Goal: Information Seeking & Learning: Learn about a topic

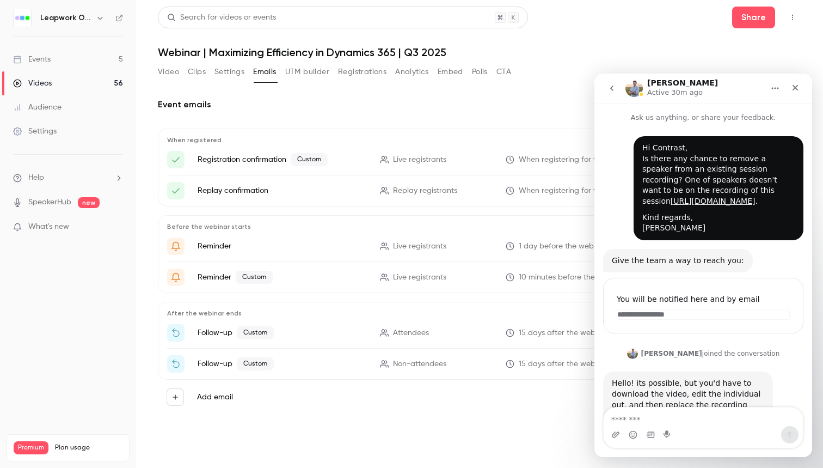
scroll to position [194, 0]
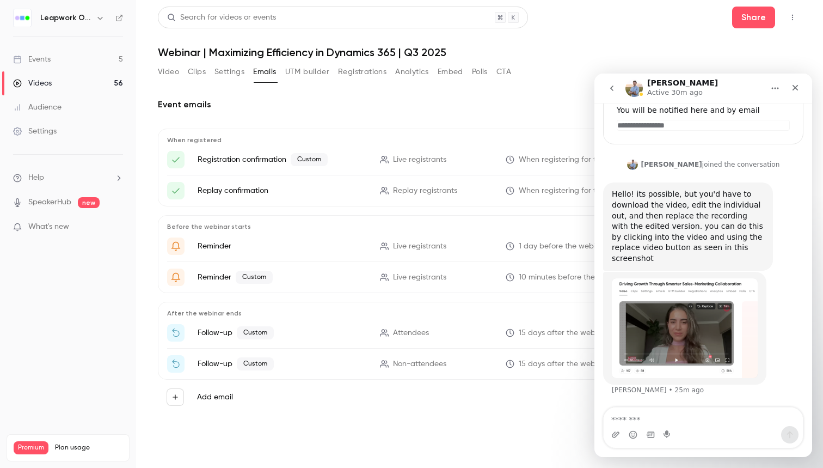
click at [774, 332] on div "[PERSON_NAME] • 25m ago" at bounding box center [703, 340] width 200 height 137
click at [790, 309] on div "[PERSON_NAME] • 25m ago" at bounding box center [703, 340] width 200 height 137
click at [709, 422] on textarea "Message…" at bounding box center [703, 416] width 199 height 19
drag, startPoint x: 683, startPoint y: 213, endPoint x: 684, endPoint y: 223, distance: 10.4
click at [684, 223] on div "Hello! its possible, but you'd have to download the video, edit the individual …" at bounding box center [688, 226] width 152 height 75
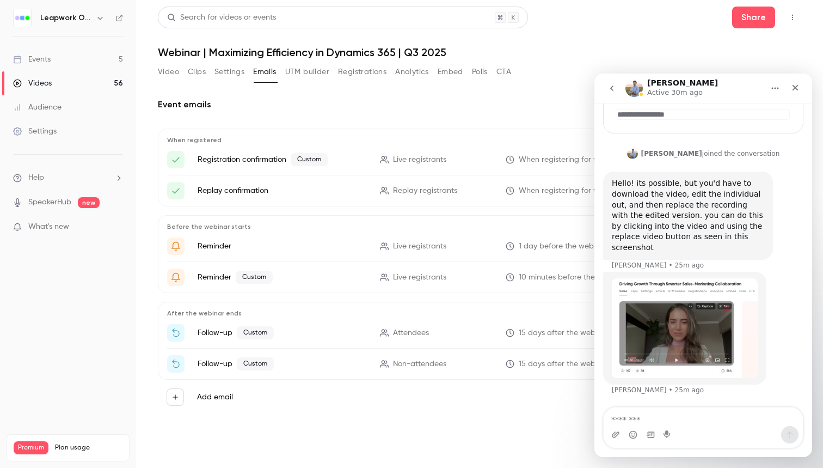
click at [689, 229] on div "Hello! its possible, but you'd have to download the video, edit the individual …" at bounding box center [688, 215] width 152 height 75
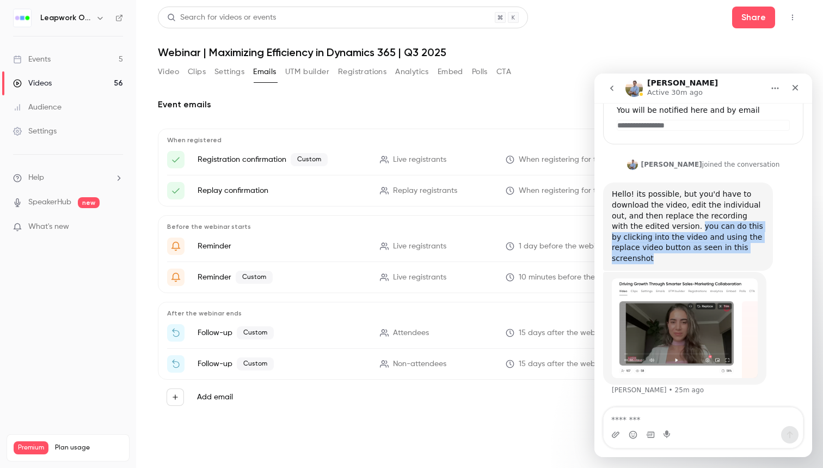
drag, startPoint x: 667, startPoint y: 240, endPoint x: 689, endPoint y: 268, distance: 35.7
click at [689, 268] on div "Hello! its possible, but you'd have to download the video, edit the individual …" at bounding box center [688, 226] width 170 height 88
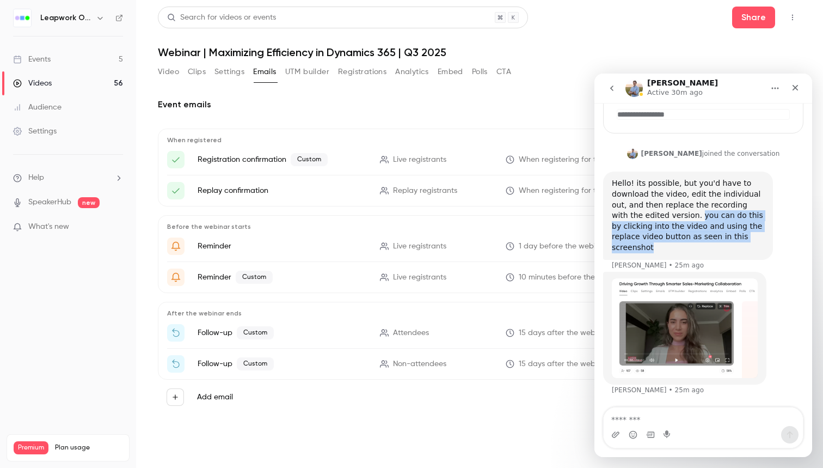
click at [698, 250] on div "Hello! its possible, but you'd have to download the video, edit the individual …" at bounding box center [688, 215] width 152 height 75
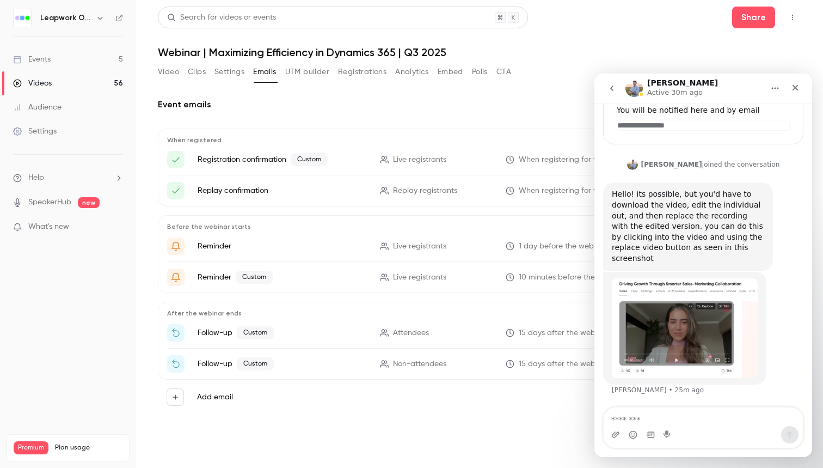
click at [677, 347] on img "Tim says…" at bounding box center [685, 328] width 146 height 100
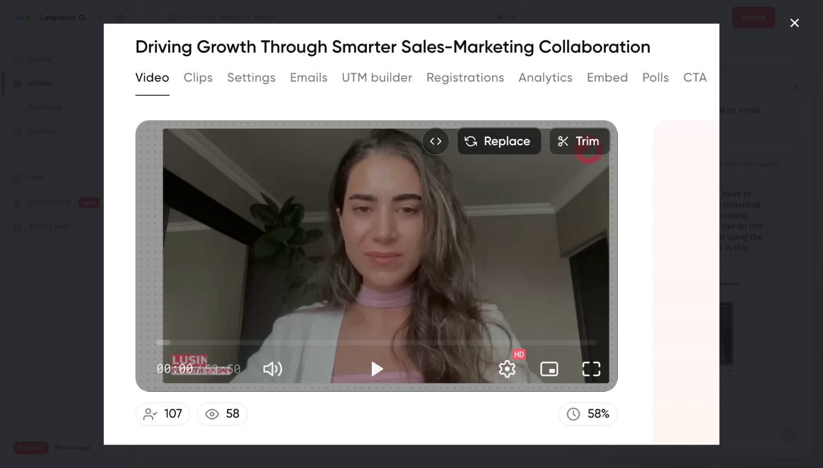
scroll to position [0, 0]
click at [763, 89] on div "Intercom messenger" at bounding box center [411, 234] width 823 height 468
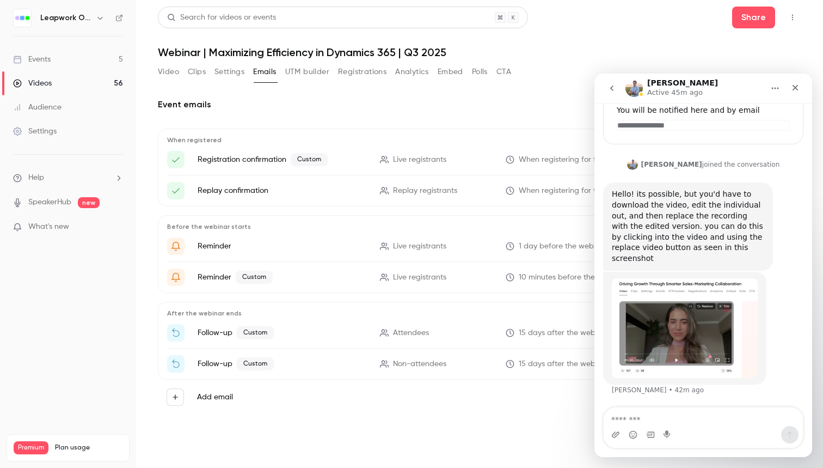
click at [442, 95] on div "Event emails When registered Registration confirmation Custom Live registrants …" at bounding box center [480, 260] width 644 height 351
click at [172, 68] on button "Video" at bounding box center [168, 71] width 21 height 17
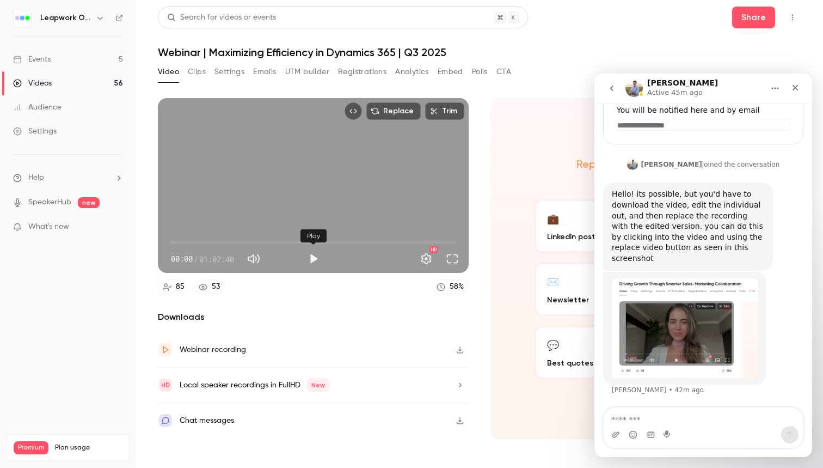
click at [312, 254] on button "Play" at bounding box center [314, 259] width 22 height 22
click at [458, 259] on button "Full screen" at bounding box center [453, 259] width 22 height 22
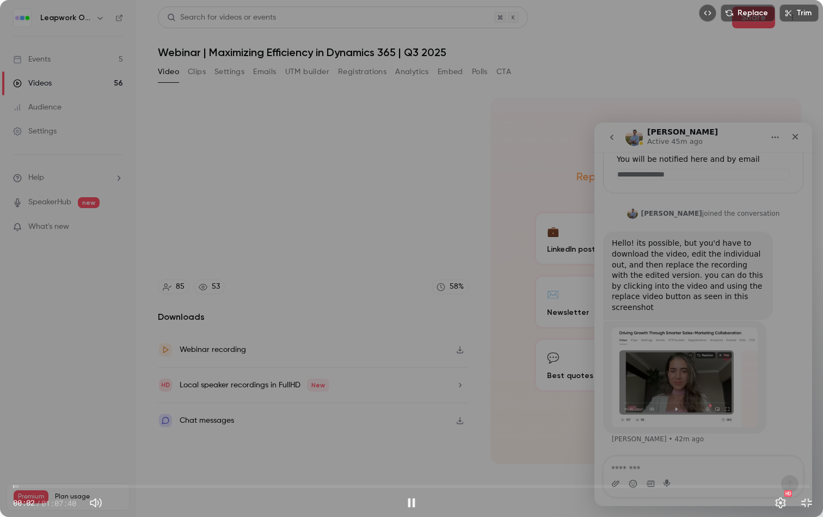
click at [36, 467] on span "00:02" at bounding box center [411, 485] width 797 height 17
drag, startPoint x: 46, startPoint y: 482, endPoint x: 173, endPoint y: 485, distance: 126.3
click at [173, 467] on span "13:32" at bounding box center [411, 485] width 797 height 17
drag, startPoint x: 173, startPoint y: 485, endPoint x: 196, endPoint y: 482, distance: 23.6
click at [196, 467] on span "15:32" at bounding box center [195, 486] width 3 height 3
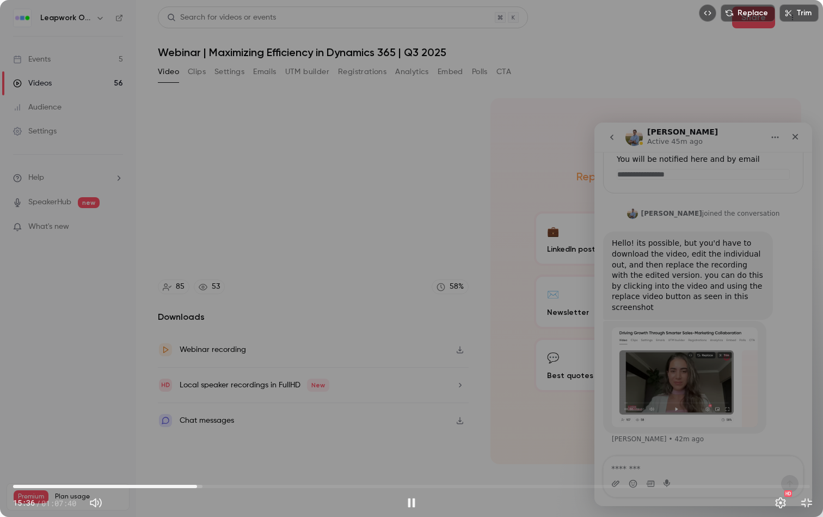
click at [199, 467] on div "Replace Trim 15:36 15:36 / 01:07:40 HD" at bounding box center [411, 258] width 823 height 517
click at [203, 467] on div "Replace Trim 15:38 15:38 / 01:07:40 HD" at bounding box center [411, 258] width 823 height 517
drag, startPoint x: 198, startPoint y: 485, endPoint x: 239, endPoint y: 482, distance: 41.4
click at [239, 467] on span "19:11" at bounding box center [238, 486] width 3 height 3
drag, startPoint x: 240, startPoint y: 482, endPoint x: 274, endPoint y: 482, distance: 33.8
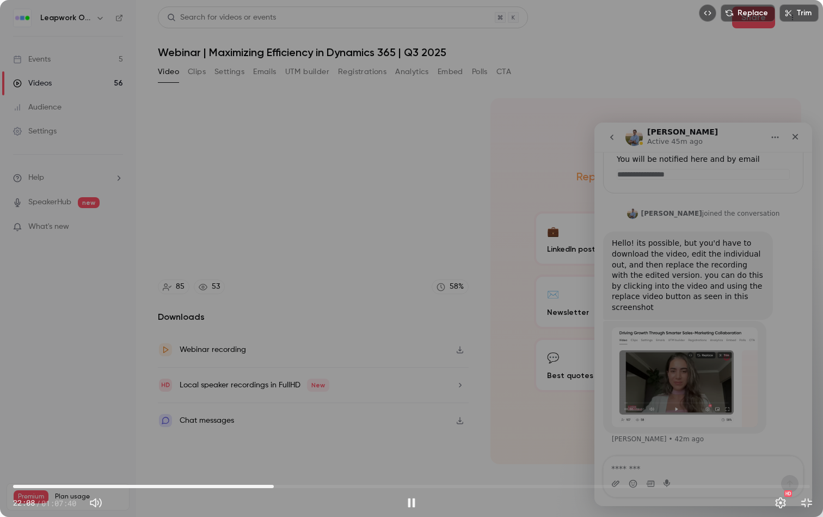
click at [274, 467] on span "22:08" at bounding box center [273, 486] width 3 height 3
drag, startPoint x: 274, startPoint y: 483, endPoint x: 301, endPoint y: 485, distance: 26.7
click at [301, 467] on span "24:24" at bounding box center [300, 486] width 3 height 3
click at [299, 467] on span "24:27" at bounding box center [300, 486] width 3 height 3
click at [535, 370] on div "Replace Trim 24:20 24:20 / 01:07:40 HD" at bounding box center [411, 258] width 823 height 517
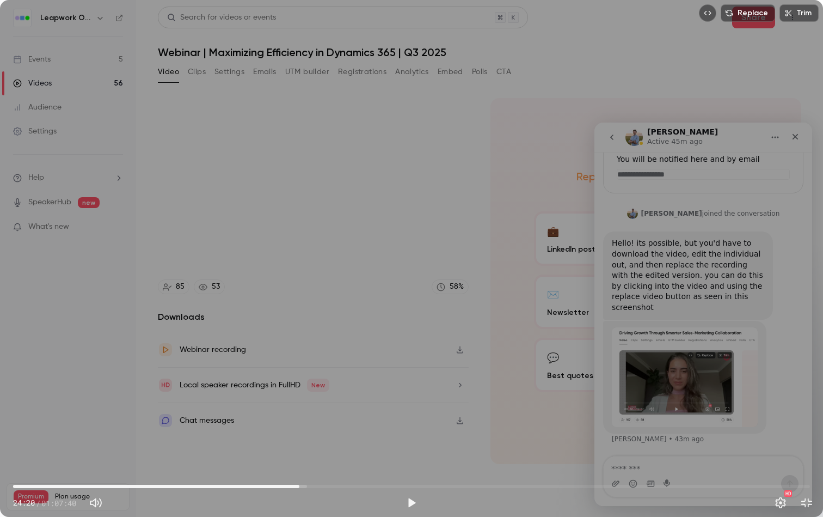
click at [497, 324] on div "Replace Trim 24:20 24:20 / 01:07:40 HD" at bounding box center [411, 258] width 823 height 517
click at [806, 467] on button "Exit full screen" at bounding box center [807, 503] width 22 height 22
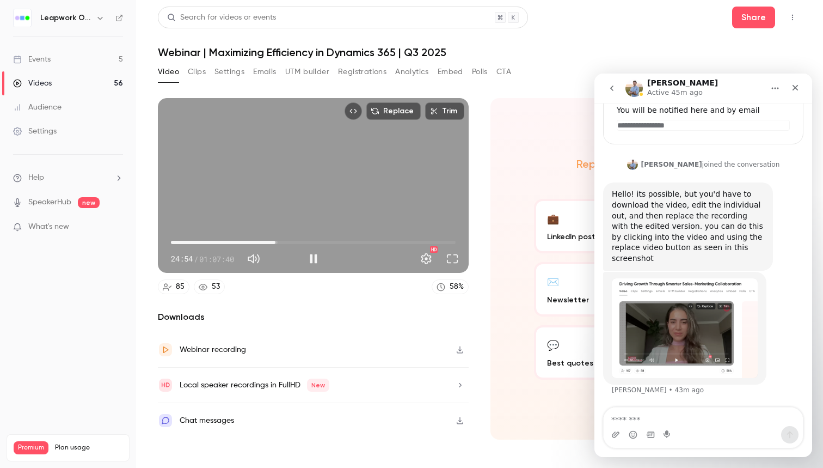
click at [402, 157] on div "Replace Trim 24:54 24:54 / 01:07:40 HD" at bounding box center [313, 185] width 311 height 175
click at [311, 259] on button "Play" at bounding box center [314, 259] width 22 height 22
click at [454, 258] on button "Full screen" at bounding box center [453, 259] width 22 height 22
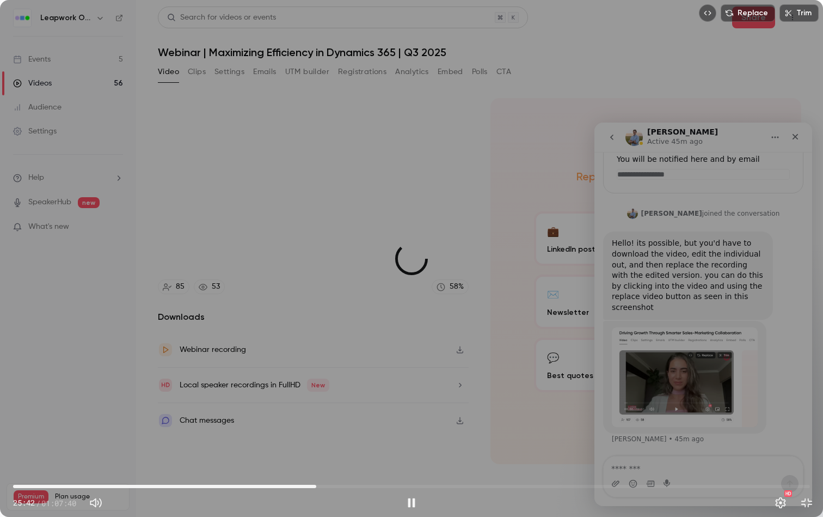
drag, startPoint x: 308, startPoint y: 483, endPoint x: 318, endPoint y: 484, distance: 10.4
click at [318, 467] on span "25:45" at bounding box center [316, 486] width 3 height 3
click at [329, 467] on span "26:48" at bounding box center [411, 485] width 797 height 17
drag, startPoint x: 330, startPoint y: 484, endPoint x: 367, endPoint y: 486, distance: 37.1
click at [367, 467] on span "30:03" at bounding box center [366, 486] width 3 height 3
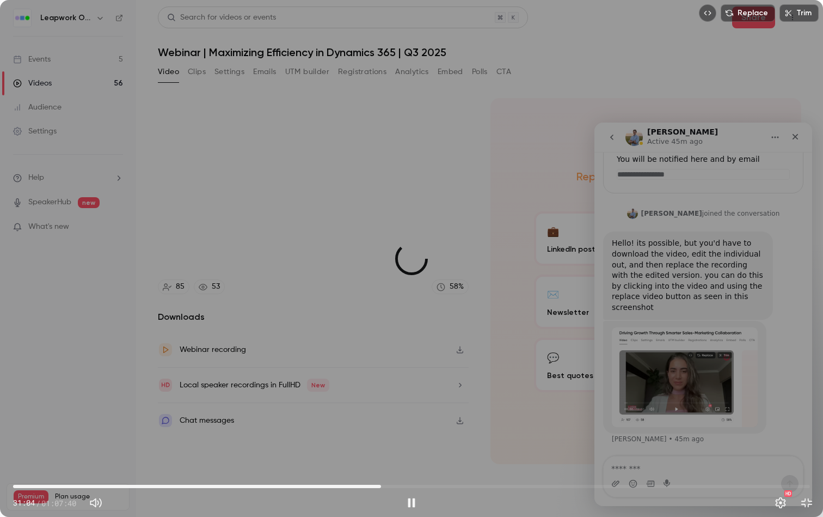
drag, startPoint x: 367, startPoint y: 486, endPoint x: 381, endPoint y: 486, distance: 13.6
click at [381, 467] on span "31:15" at bounding box center [380, 486] width 3 height 3
drag, startPoint x: 381, startPoint y: 486, endPoint x: 414, endPoint y: 485, distance: 33.2
click at [414, 467] on span "34:01" at bounding box center [413, 486] width 3 height 3
drag, startPoint x: 414, startPoint y: 485, endPoint x: 455, endPoint y: 483, distance: 40.3
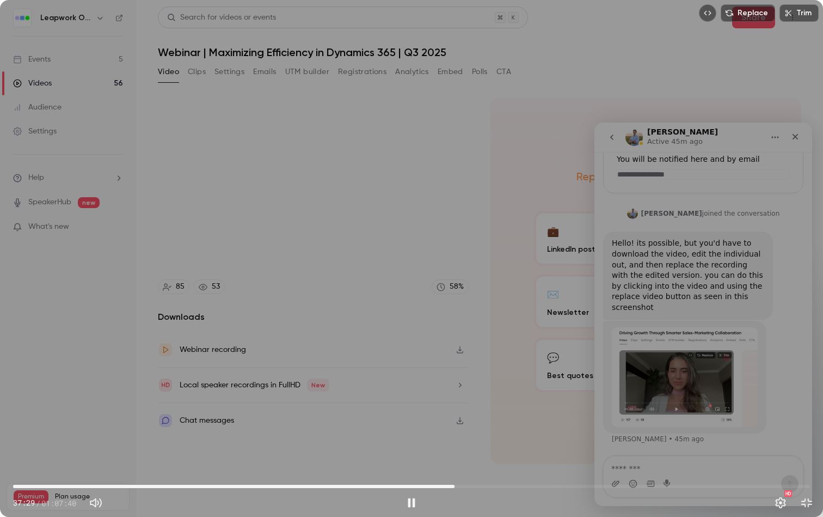
click at [455, 467] on span "37:29" at bounding box center [454, 486] width 3 height 3
drag, startPoint x: 455, startPoint y: 483, endPoint x: 476, endPoint y: 479, distance: 21.8
click at [476, 467] on span "39:28" at bounding box center [477, 486] width 3 height 3
click at [226, 467] on span "39:30" at bounding box center [411, 485] width 797 height 17
click at [201, 467] on span "18:07" at bounding box center [411, 485] width 797 height 17
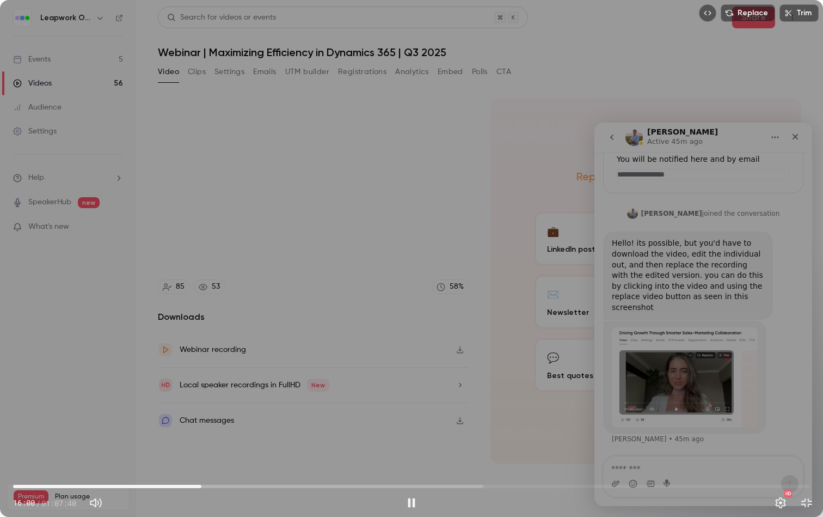
click at [332, 393] on div "Replace Trim 16:00 16:00 / 01:07:40 HD" at bounding box center [411, 258] width 823 height 517
click at [329, 407] on div "Replace Trim 16:01 16:01 / 01:07:40 HD" at bounding box center [411, 258] width 823 height 517
click at [205, 467] on span "16:16" at bounding box center [204, 486] width 3 height 3
click at [621, 291] on div "Replace Trim 16:52 16:52 / 01:07:40 HD" at bounding box center [411, 258] width 823 height 517
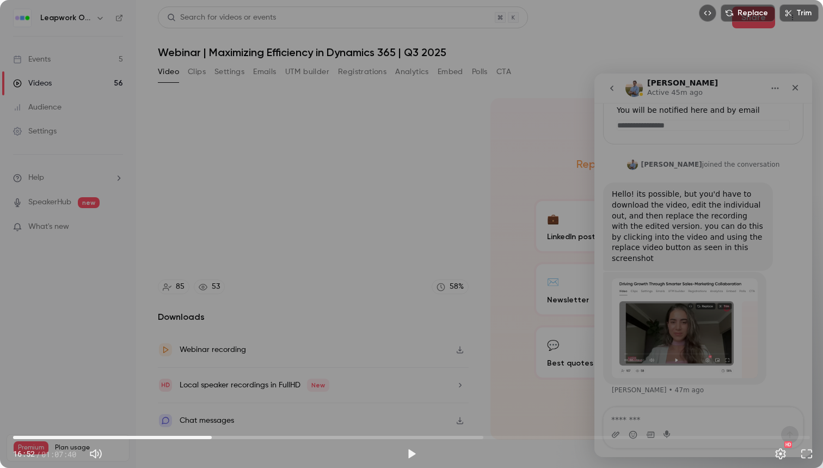
type input "******"
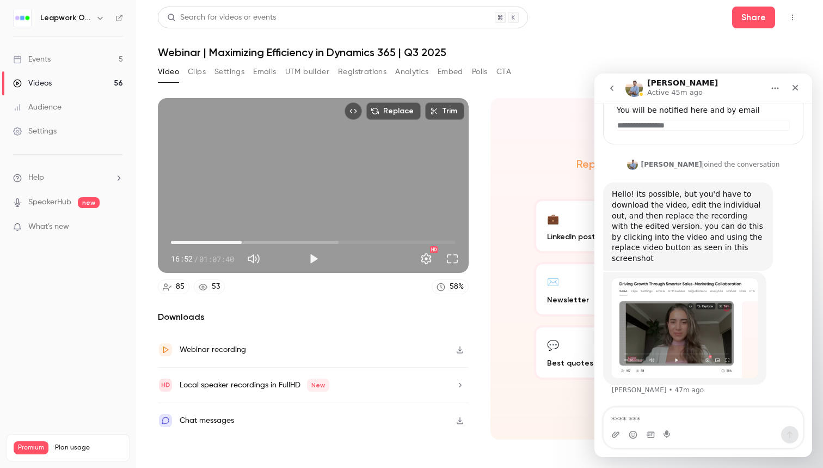
click at [261, 70] on button "Emails" at bounding box center [264, 71] width 23 height 17
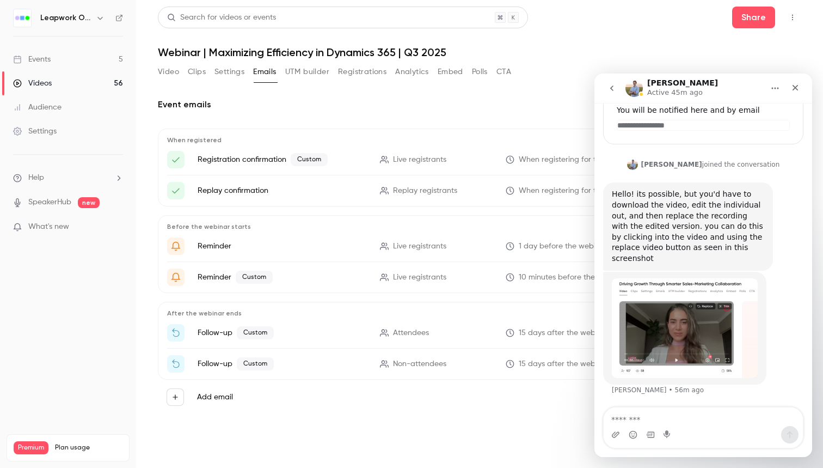
click at [169, 70] on button "Video" at bounding box center [168, 71] width 21 height 17
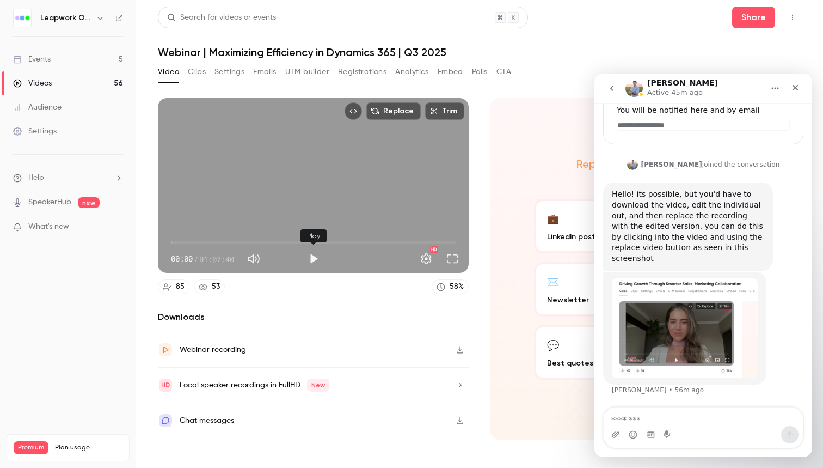
click at [308, 259] on button "Play" at bounding box center [314, 259] width 22 height 22
click at [203, 239] on span "07:38" at bounding box center [313, 242] width 285 height 17
click at [209, 241] on span "09:03" at bounding box center [313, 242] width 285 height 17
click at [215, 241] on span "10:21" at bounding box center [313, 242] width 285 height 17
click at [216, 241] on span "10:21" at bounding box center [214, 242] width 3 height 3
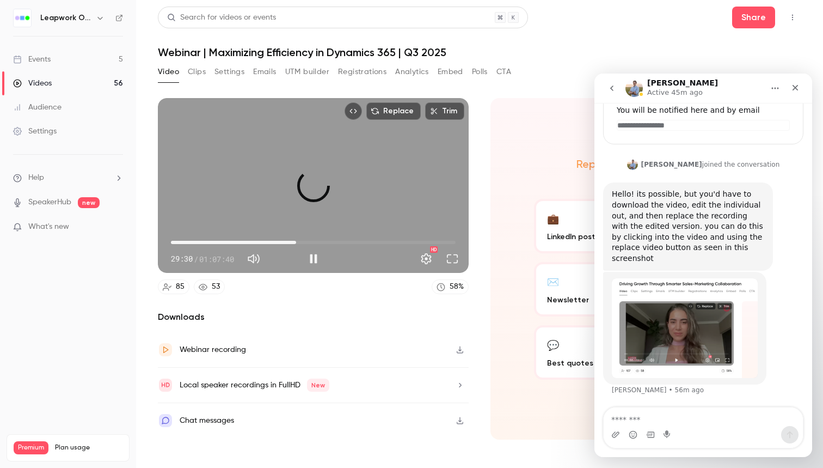
drag, startPoint x: 220, startPoint y: 241, endPoint x: 296, endPoint y: 239, distance: 76.3
click at [296, 241] on span "29:45" at bounding box center [296, 242] width 3 height 3
drag, startPoint x: 296, startPoint y: 239, endPoint x: 363, endPoint y: 240, distance: 67.0
click at [364, 241] on span "45:41" at bounding box center [363, 242] width 3 height 3
click at [449, 255] on button "Full screen" at bounding box center [453, 259] width 22 height 22
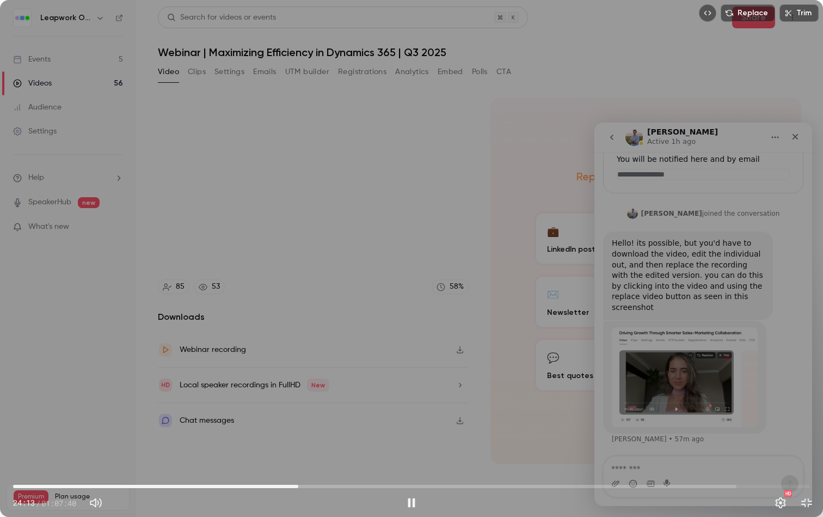
drag, startPoint x: 554, startPoint y: 482, endPoint x: 298, endPoint y: 483, distance: 255.9
click at [298, 467] on span "24:13" at bounding box center [298, 486] width 3 height 3
click at [313, 311] on div "Replace Trim 24:26 24:26 / 01:07:40 HD" at bounding box center [411, 258] width 823 height 517
click at [812, 467] on div "24:27 24:27 / 01:07:40 HD" at bounding box center [411, 494] width 823 height 46
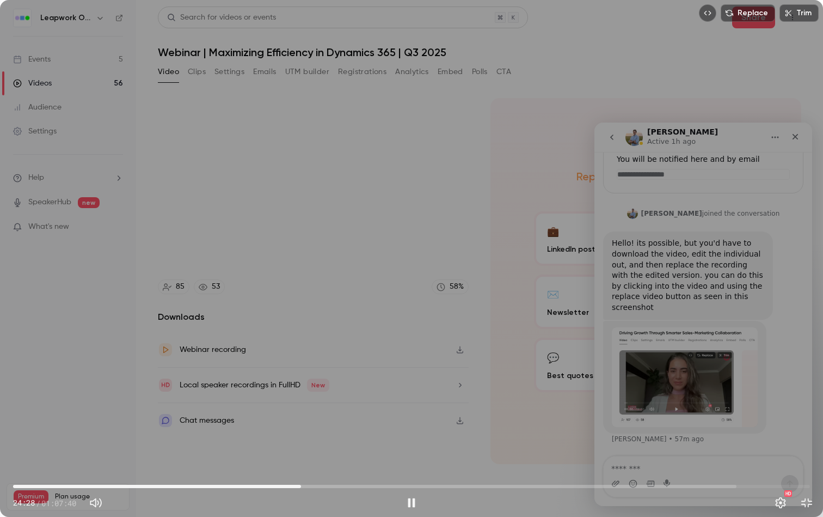
click at [808, 467] on button "Exit full screen" at bounding box center [807, 503] width 22 height 22
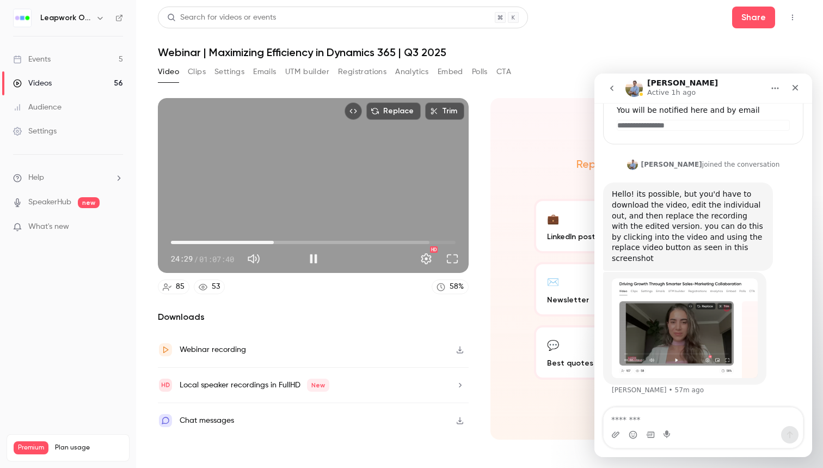
click at [289, 157] on div "Replace Trim 24:29 24:29 / 01:07:40 HD" at bounding box center [313, 185] width 311 height 175
type input "******"
click at [85, 63] on link "Events 5" at bounding box center [68, 59] width 136 height 24
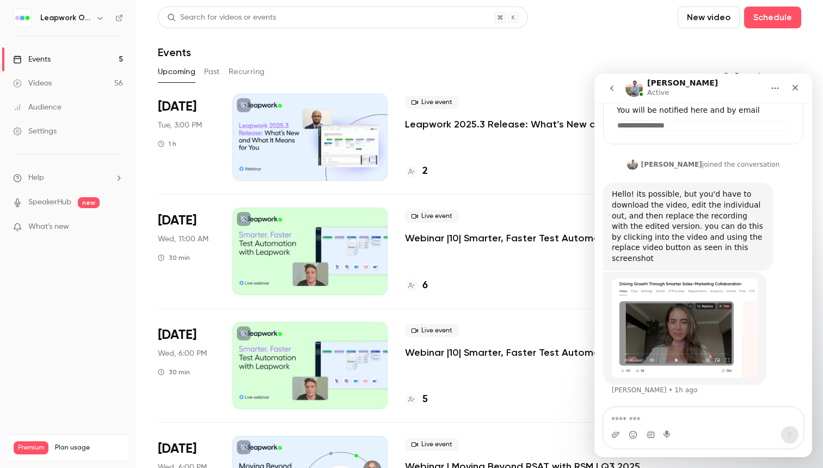
click at [208, 71] on button "Past" at bounding box center [212, 71] width 16 height 17
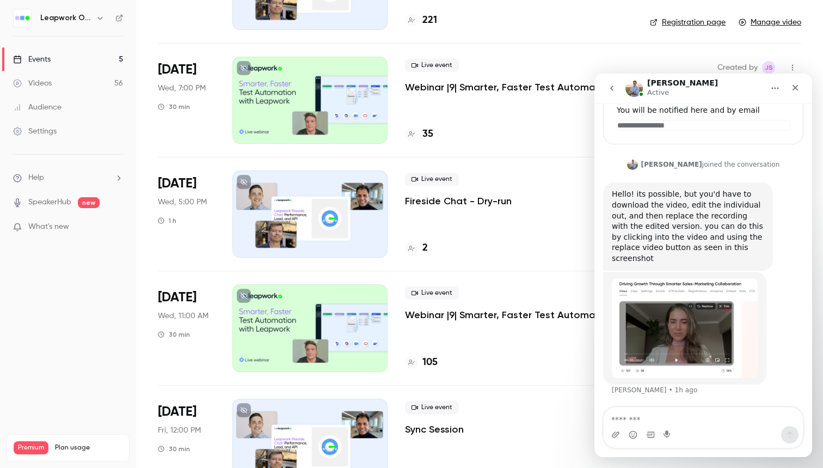
scroll to position [269, 0]
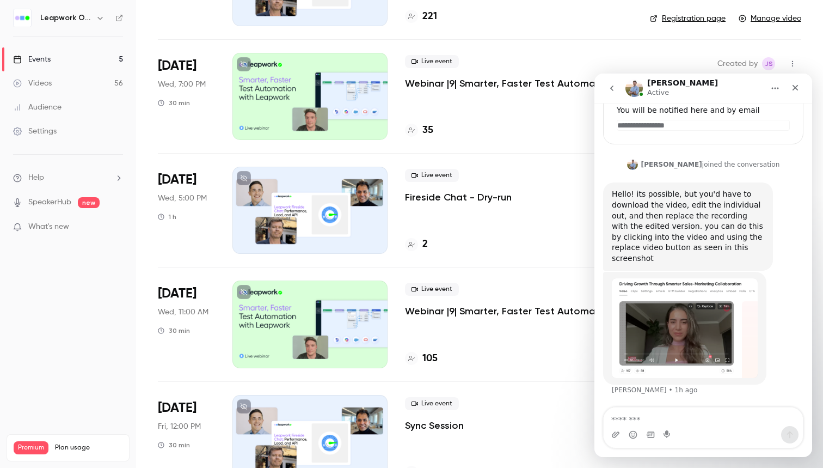
click at [466, 310] on p "Webinar |9| Smarter, Faster Test Automation with Leapwork | EMEA | Q3 2025" at bounding box center [519, 310] width 228 height 13
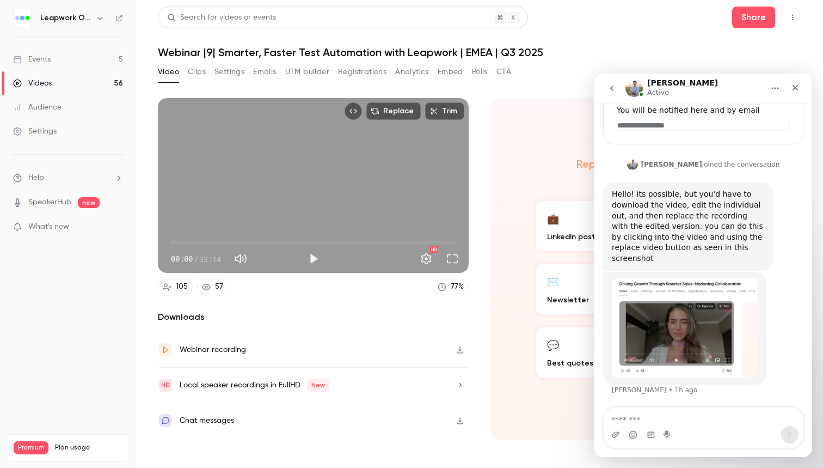
click at [372, 72] on button "Registrations" at bounding box center [362, 71] width 48 height 17
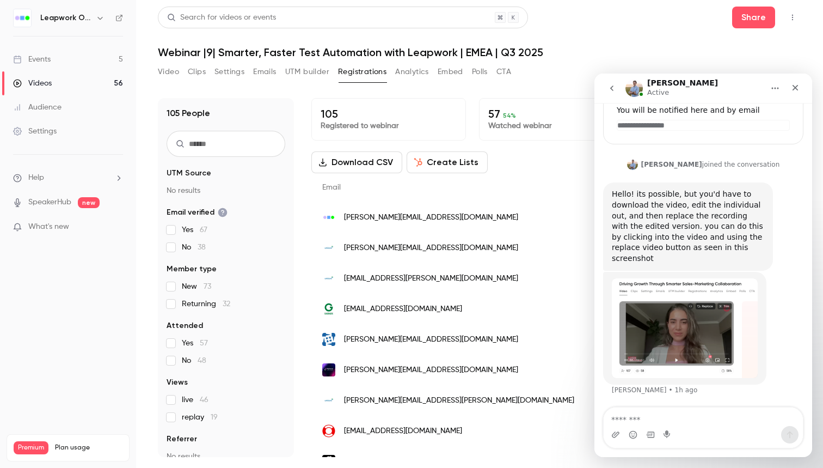
click at [72, 57] on link "Events 5" at bounding box center [68, 59] width 136 height 24
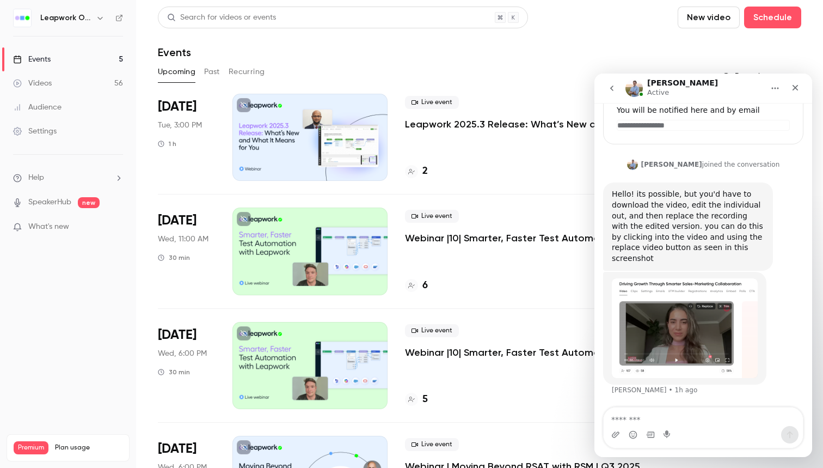
click at [210, 70] on button "Past" at bounding box center [212, 71] width 16 height 17
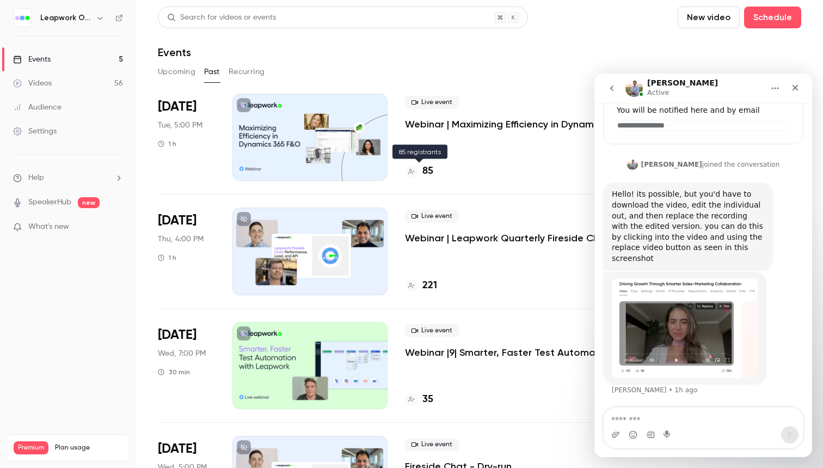
click at [432, 172] on h4 "85" at bounding box center [427, 171] width 11 height 15
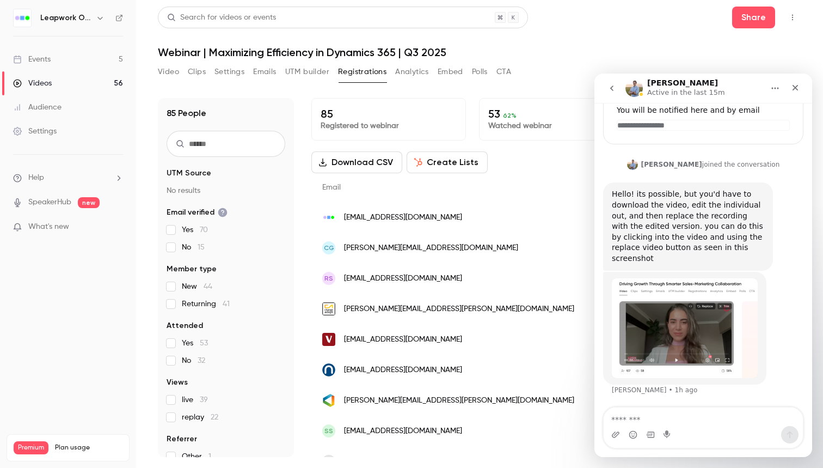
click at [107, 62] on link "Events 5" at bounding box center [68, 59] width 136 height 24
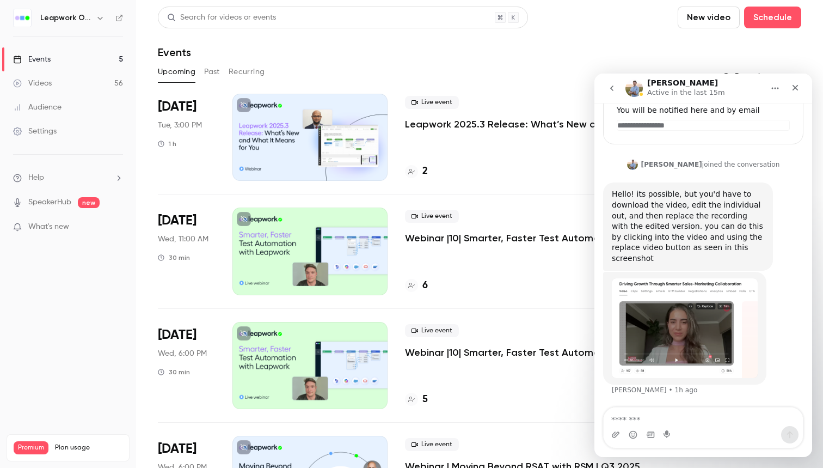
click at [417, 55] on div "Events" at bounding box center [480, 52] width 644 height 13
click at [98, 16] on icon "button" at bounding box center [100, 18] width 9 height 9
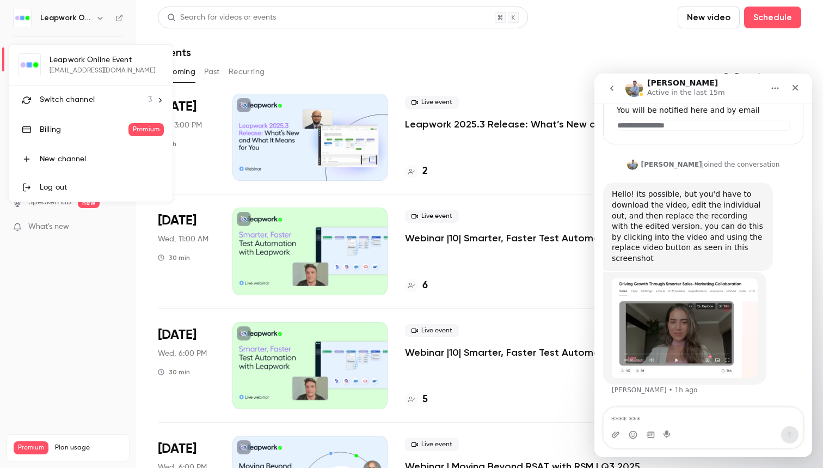
click at [122, 101] on div "Switch channel 3" at bounding box center [96, 99] width 112 height 11
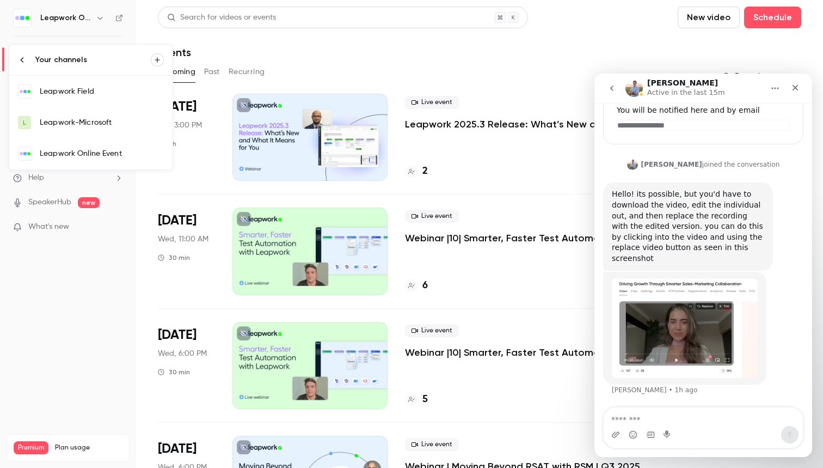
click at [119, 152] on div "Leapwork Online Event" at bounding box center [102, 153] width 124 height 11
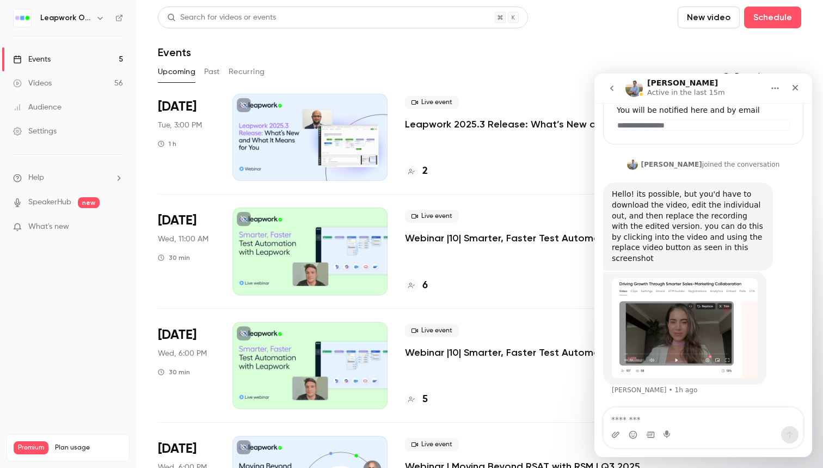
click at [96, 16] on icon "button" at bounding box center [100, 18] width 9 height 9
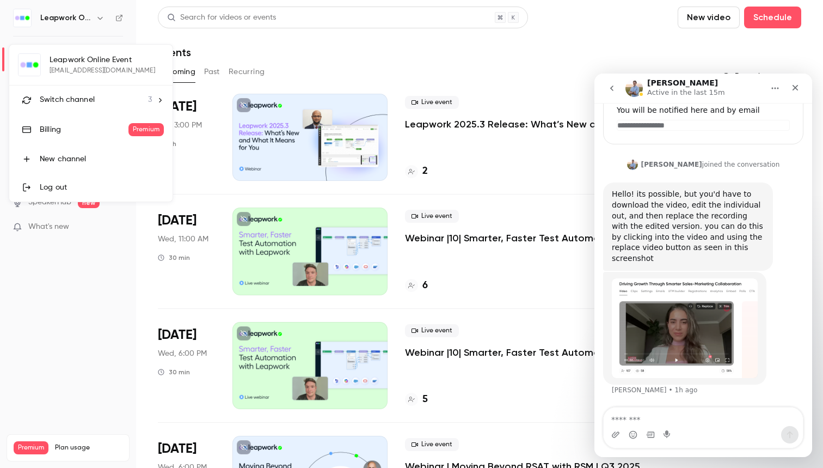
click at [107, 96] on div "Switch channel 3" at bounding box center [96, 99] width 112 height 11
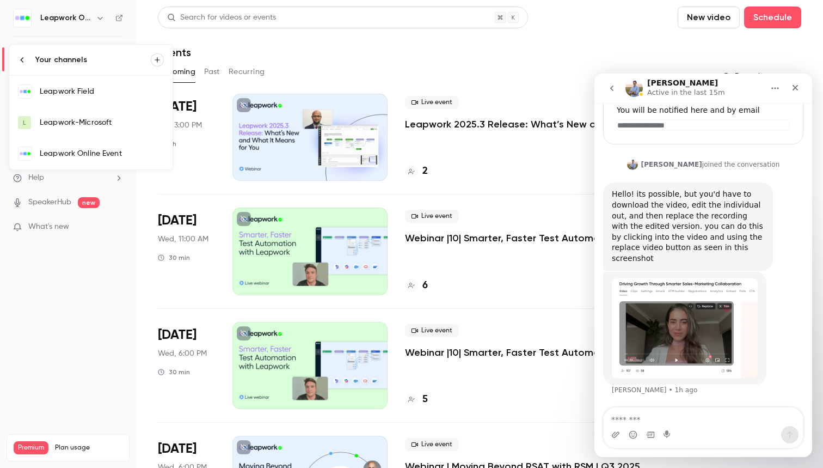
click at [105, 95] on div "Leapwork Field" at bounding box center [102, 91] width 124 height 11
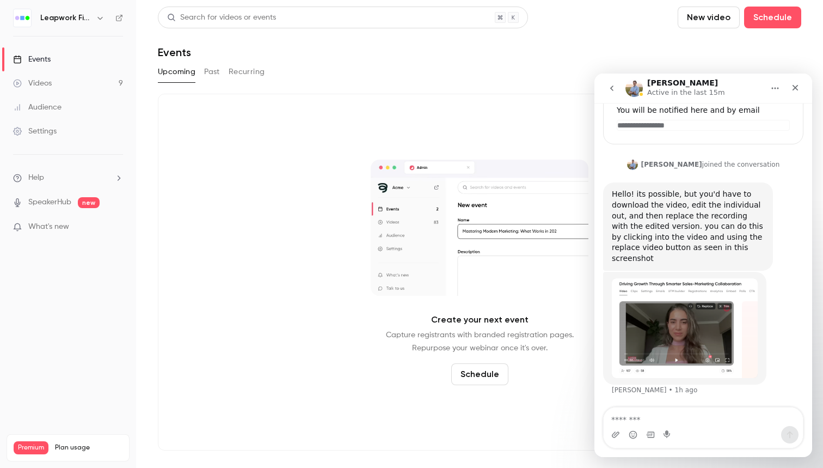
click at [93, 20] on div "Leapwork Field" at bounding box center [73, 17] width 66 height 13
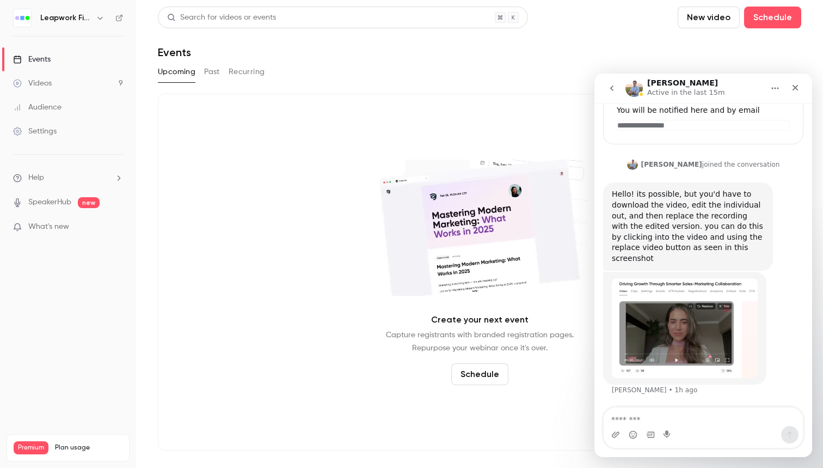
click at [95, 19] on button "button" at bounding box center [100, 17] width 13 height 13
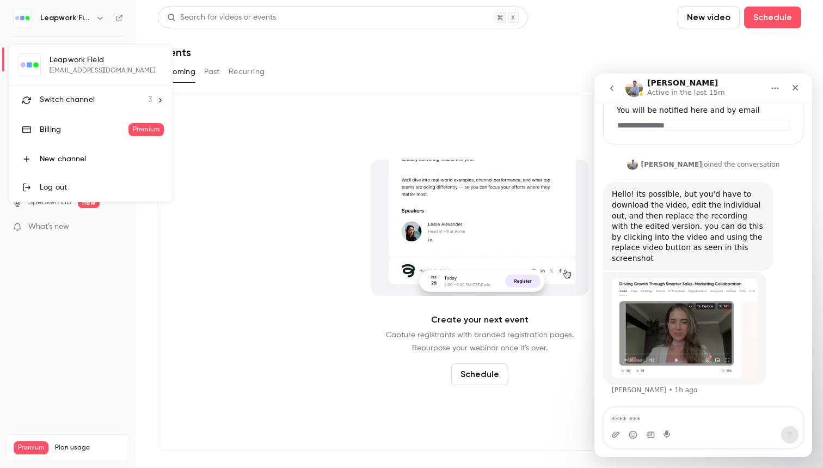
click at [97, 89] on li "Switch channel 3" at bounding box center [90, 99] width 163 height 29
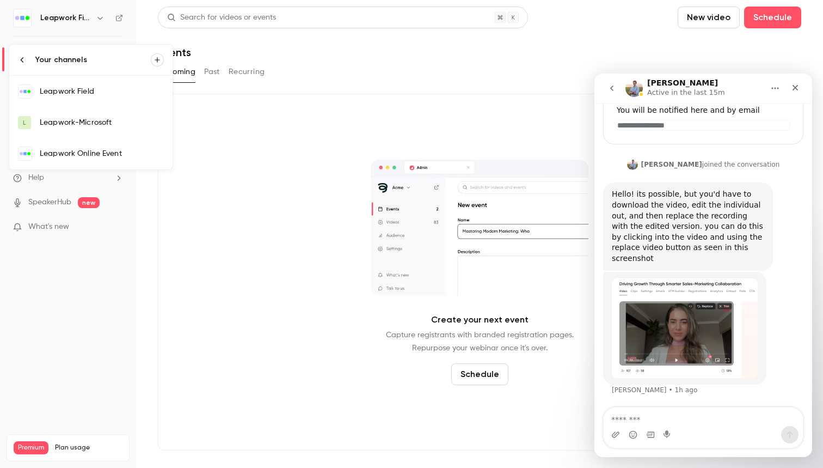
click at [106, 144] on link "Leapwork Online Event" at bounding box center [90, 154] width 163 height 32
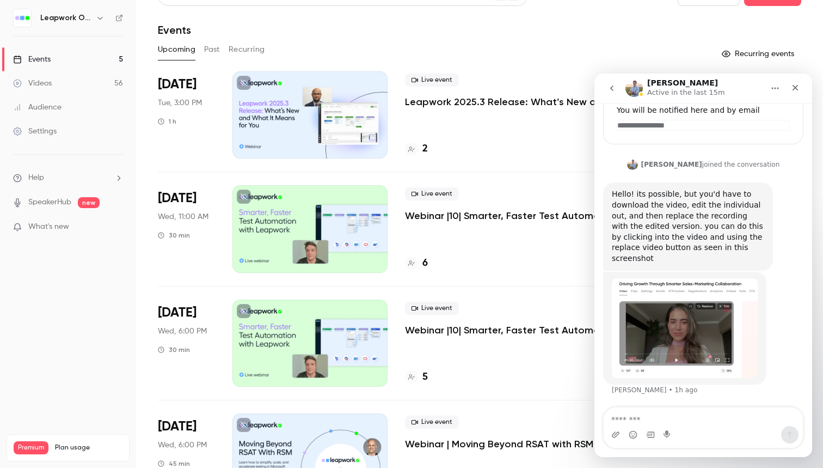
scroll to position [26, 0]
